Goal: Task Accomplishment & Management: Manage account settings

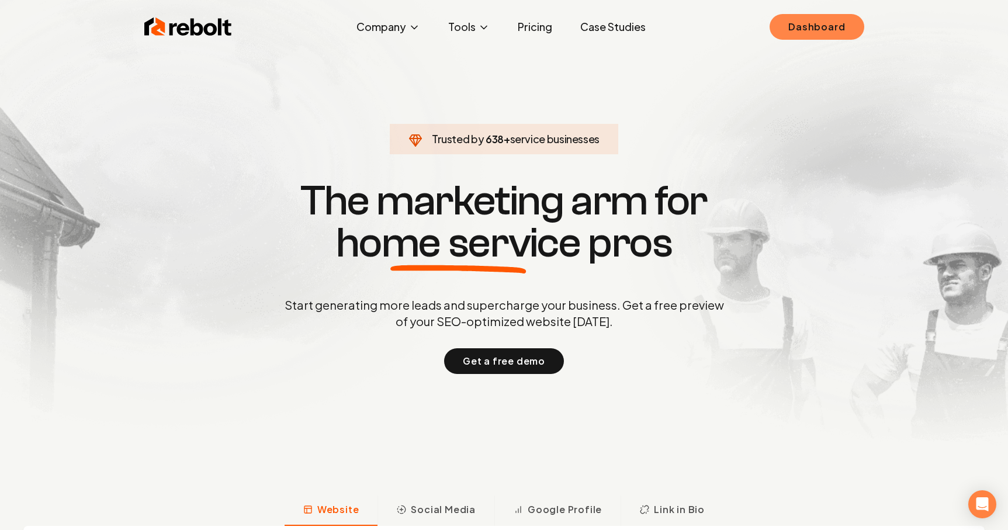
click at [831, 22] on link "Dashboard" at bounding box center [816, 27] width 94 height 26
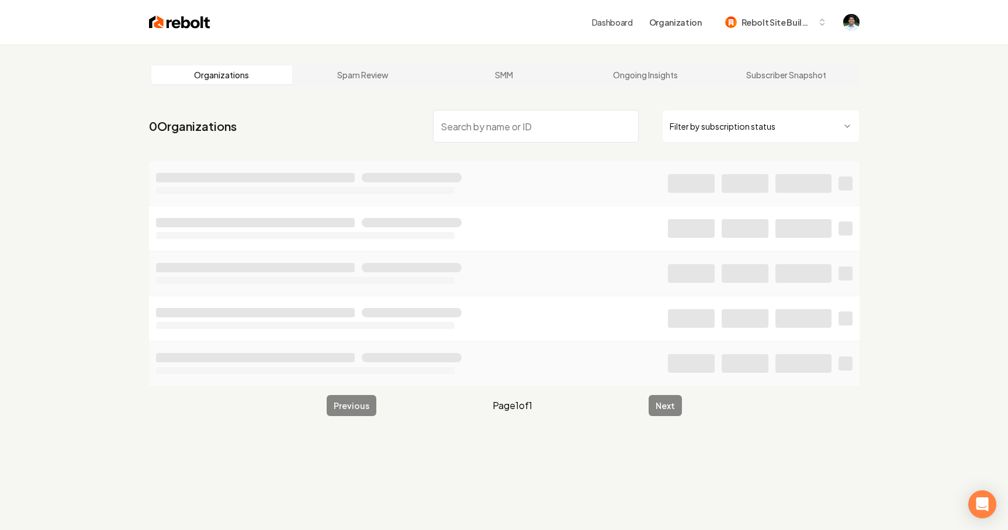
click at [499, 125] on input "search" at bounding box center [536, 126] width 206 height 33
type input "Regal"
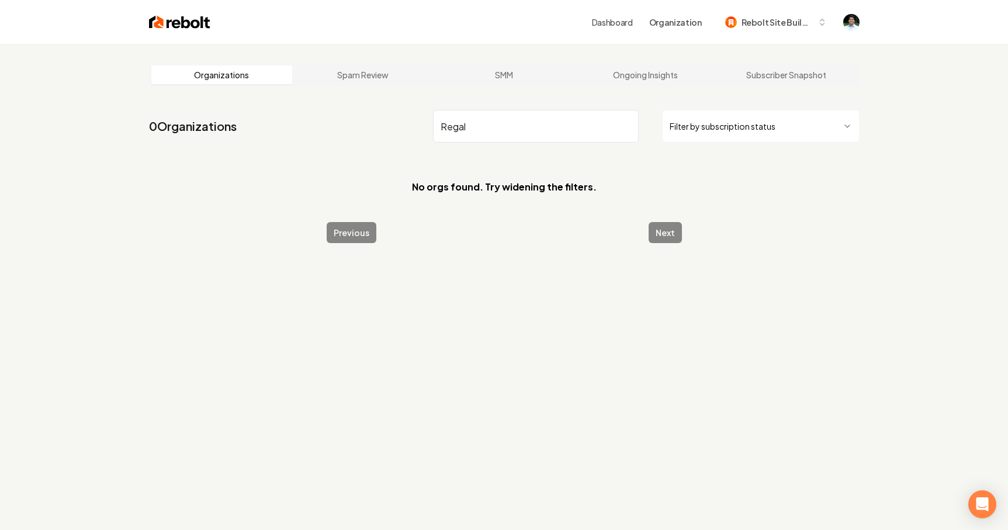
click at [539, 131] on input "Regal" at bounding box center [536, 126] width 206 height 33
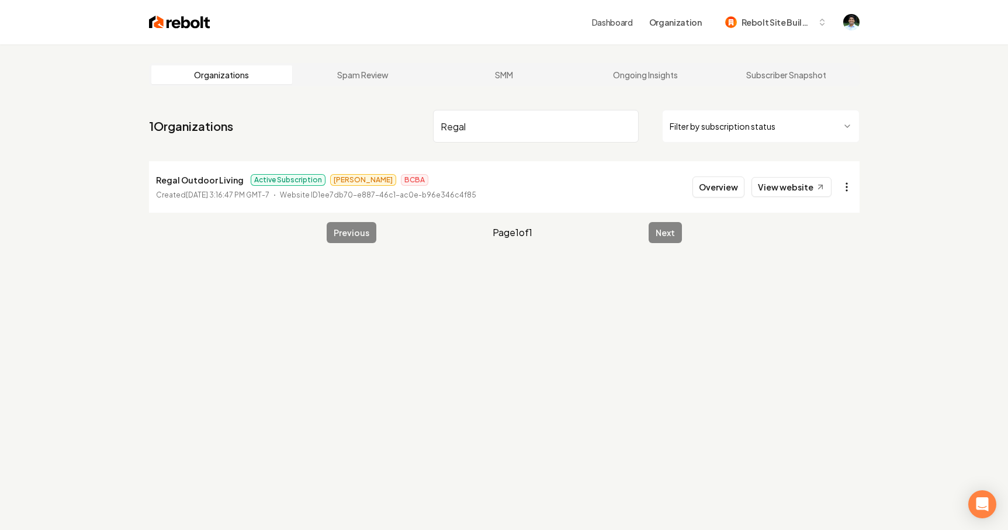
type input "Regal"
click at [848, 185] on html "Dashboard Organization Rebolt Site Builder Organizations Spam Review SMM Ongoin…" at bounding box center [504, 265] width 1008 height 530
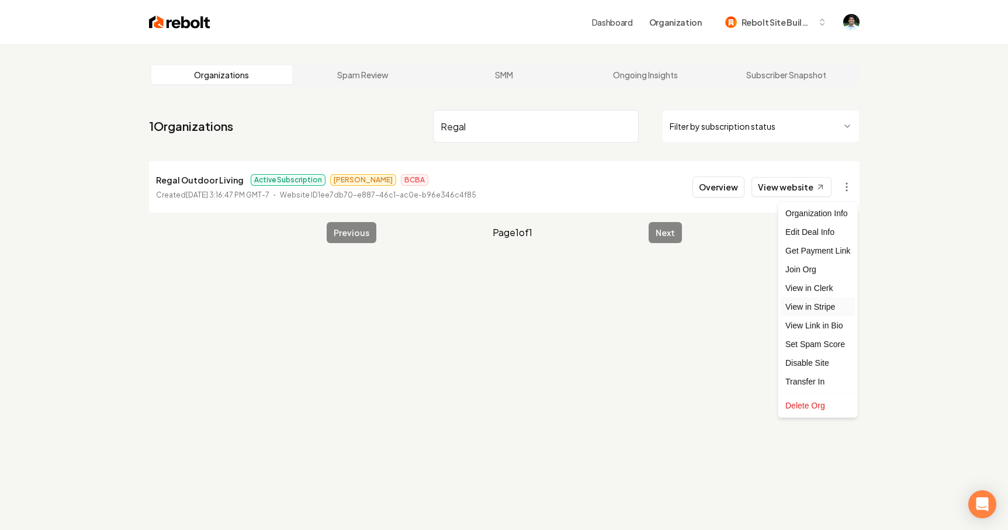
click at [821, 301] on link "View in Stripe" at bounding box center [817, 306] width 74 height 19
